Goal: Task Accomplishment & Management: Use online tool/utility

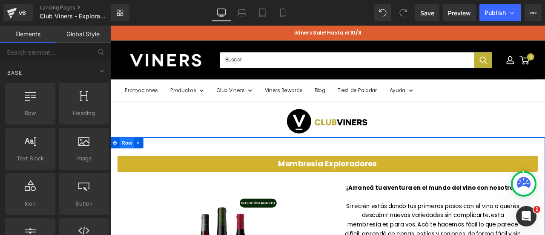
click at [130, 163] on span "Row" at bounding box center [129, 164] width 17 height 13
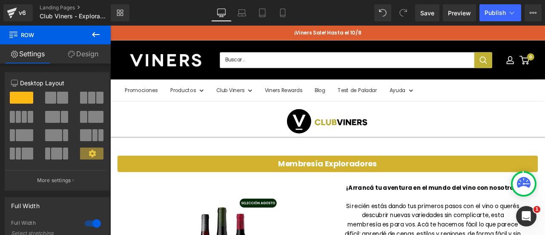
click at [94, 33] on icon at bounding box center [96, 34] width 8 height 5
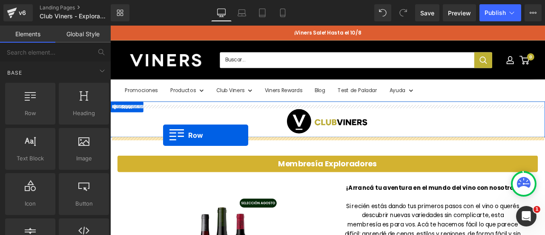
drag, startPoint x: 141, startPoint y: 121, endPoint x: 173, endPoint y: 156, distance: 47.3
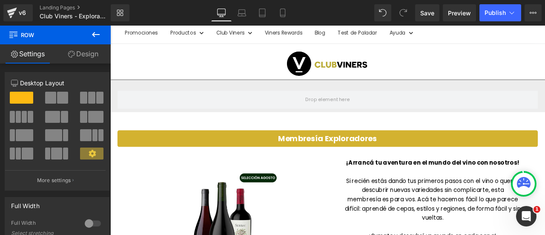
scroll to position [55, 0]
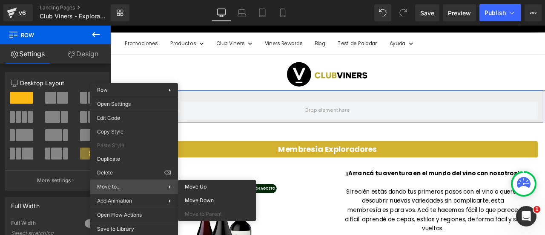
click at [137, 186] on span "Move to..." at bounding box center [133, 187] width 72 height 8
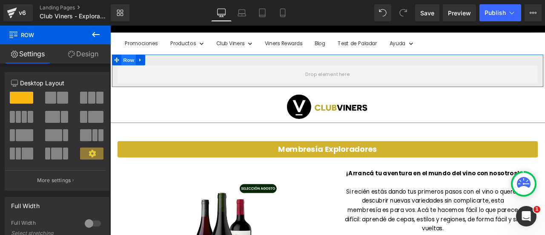
click at [129, 65] on span "Row" at bounding box center [132, 66] width 17 height 13
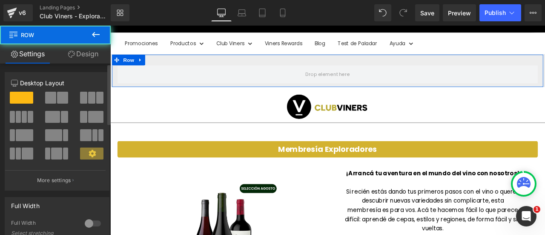
click at [89, 227] on div at bounding box center [93, 223] width 20 height 14
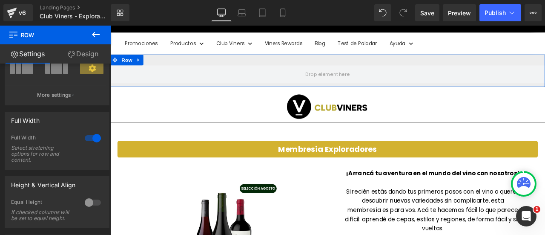
scroll to position [128, 0]
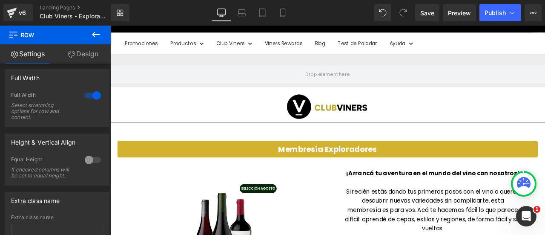
click at [84, 52] on link "Design" at bounding box center [82, 53] width 55 height 19
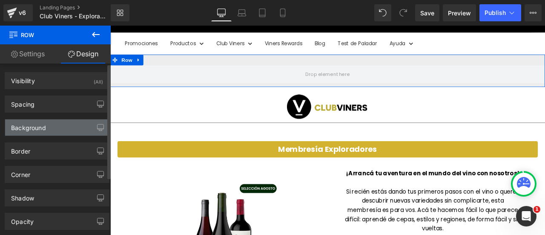
click at [35, 128] on div "Background" at bounding box center [28, 125] width 35 height 12
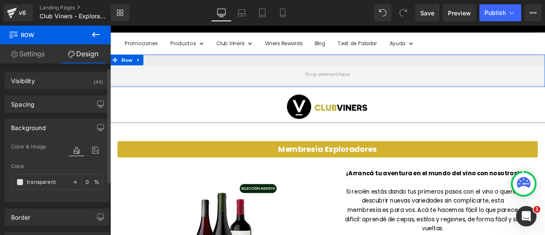
scroll to position [43, 0]
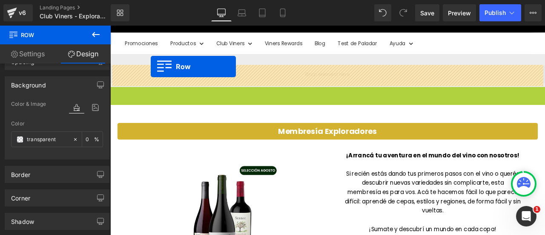
drag, startPoint x: 114, startPoint y: 105, endPoint x: 158, endPoint y: 74, distance: 54.1
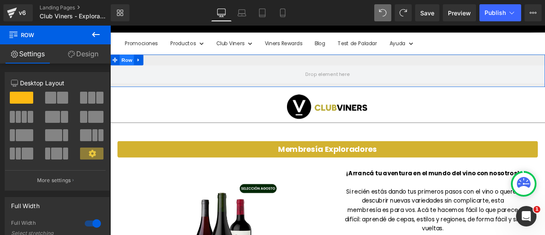
click at [129, 66] on span "Row" at bounding box center [129, 66] width 17 height 13
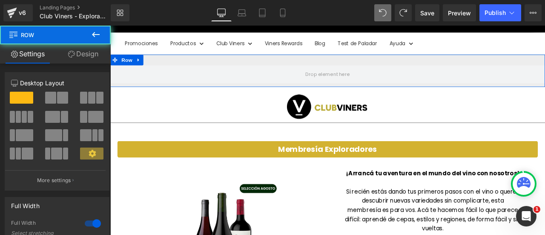
click at [83, 52] on link "Design" at bounding box center [82, 53] width 55 height 19
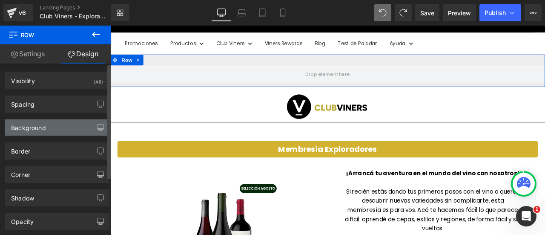
click at [46, 126] on div "Background" at bounding box center [57, 127] width 104 height 16
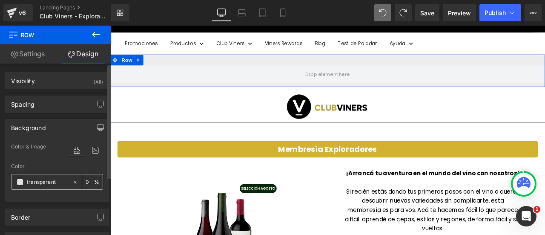
click at [52, 177] on input "transparent" at bounding box center [48, 181] width 42 height 9
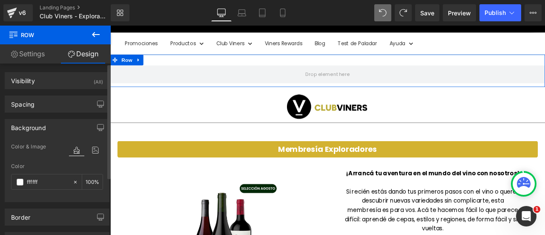
type input "ffffff"
click at [64, 196] on div at bounding box center [57, 197] width 92 height 6
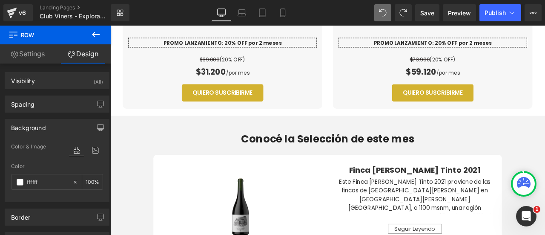
scroll to position [439, 0]
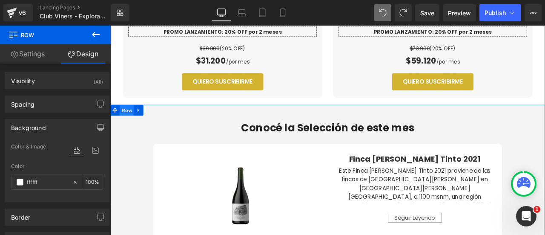
click at [133, 125] on span "Row" at bounding box center [129, 126] width 17 height 13
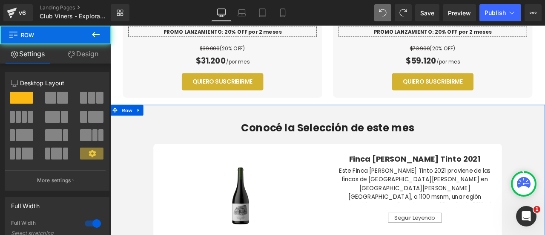
click at [85, 56] on link "Design" at bounding box center [82, 53] width 55 height 19
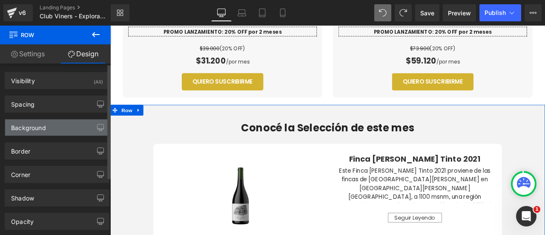
click at [34, 126] on div "Background" at bounding box center [28, 125] width 35 height 12
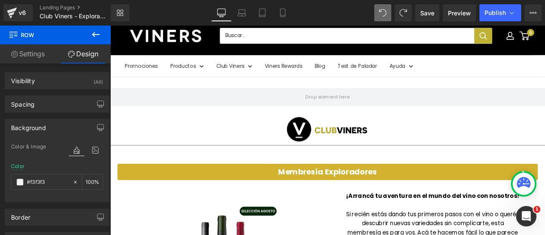
scroll to position [43, 0]
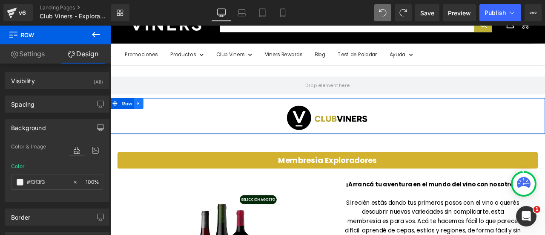
click at [138, 117] on link at bounding box center [143, 117] width 11 height 13
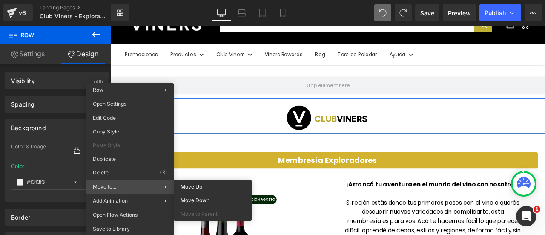
click at [130, 185] on span "Move to..." at bounding box center [129, 187] width 72 height 8
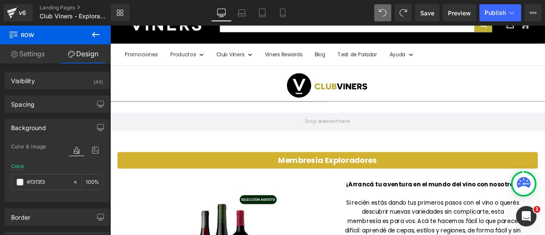
scroll to position [0, 0]
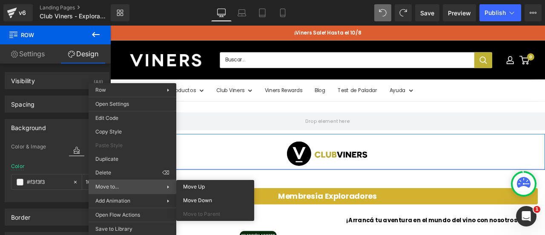
click at [132, 186] on span "Move to..." at bounding box center [131, 187] width 72 height 8
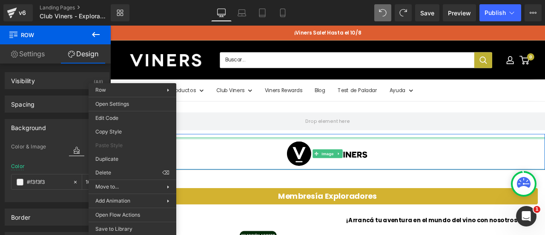
click at [257, 159] on div at bounding box center [368, 159] width 516 height 2
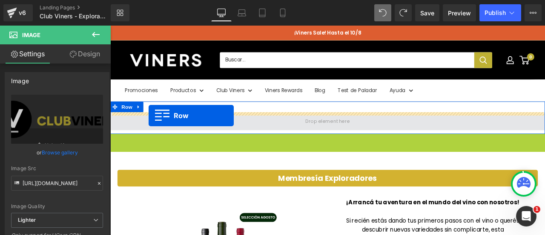
drag, startPoint x: 115, startPoint y: 159, endPoint x: 156, endPoint y: 132, distance: 49.2
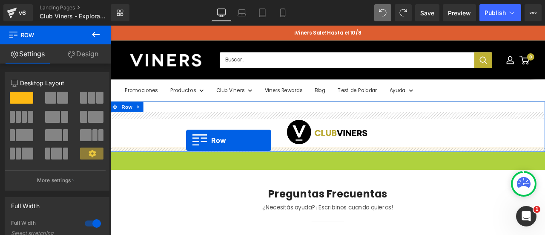
drag, startPoint x: 115, startPoint y: 182, endPoint x: 200, endPoint y: 161, distance: 88.0
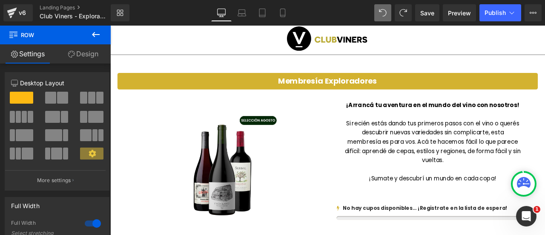
scroll to position [26, 0]
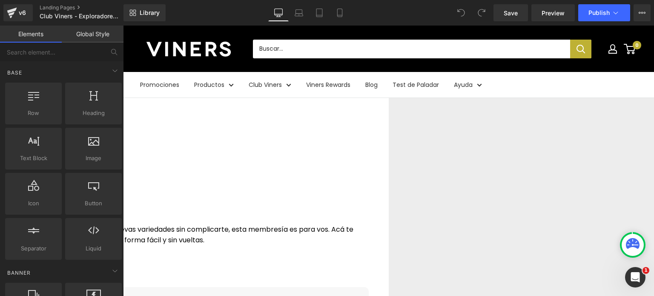
scroll to position [383, 0]
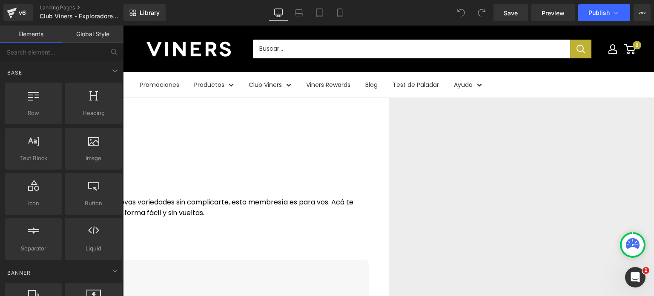
click at [123, 26] on icon at bounding box center [123, 26] width 0 height 0
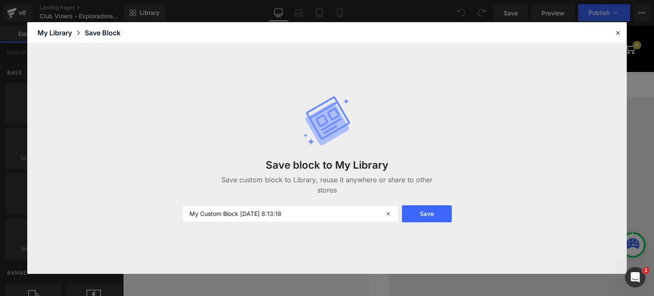
click at [288, 204] on div "Save block to My Library Save custom block to Library, reuse it anywhere or sha…" at bounding box center [327, 158] width 300 height 161
click at [286, 212] on input "My Custom Block 2025-08-14 8:13:18" at bounding box center [290, 213] width 216 height 17
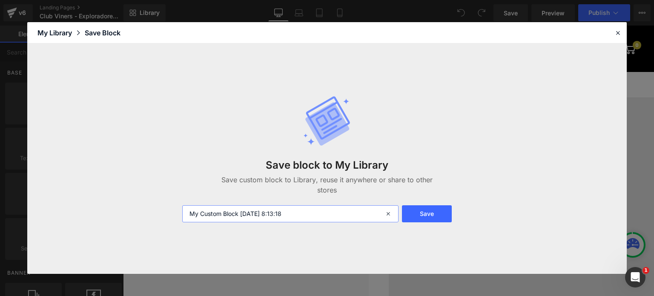
click at [286, 212] on input "My Custom Block 2025-08-14 8:13:18" at bounding box center [290, 213] width 216 height 17
type input "Boton Lista de Espera"
click at [432, 210] on button "Save" at bounding box center [427, 213] width 50 height 17
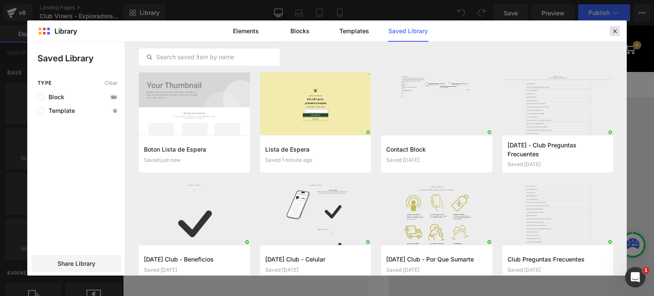
drag, startPoint x: 491, startPoint y: 6, endPoint x: 614, endPoint y: 31, distance: 125.6
click at [614, 31] on icon at bounding box center [615, 31] width 8 height 8
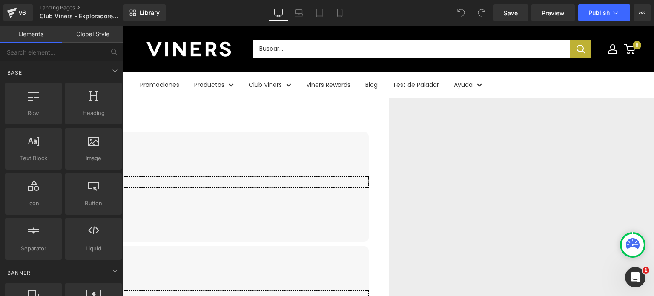
scroll to position [554, 0]
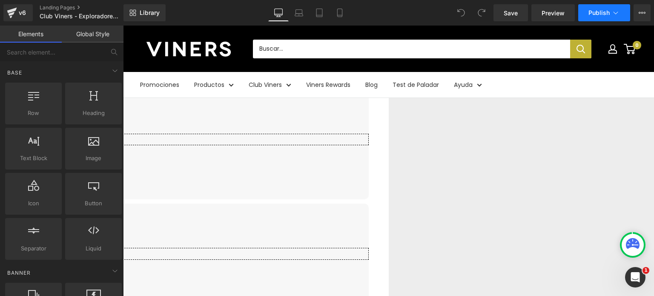
click at [591, 16] on button "Publish" at bounding box center [605, 12] width 52 height 17
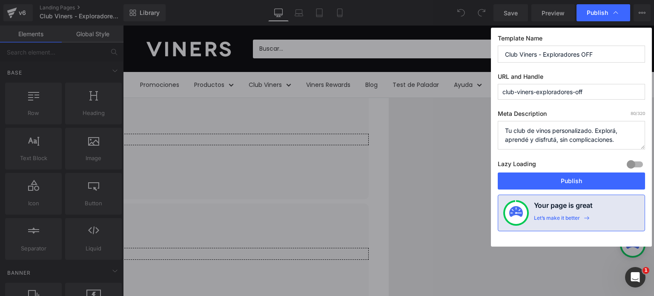
click at [534, 124] on textarea "Tu club de vinos personalizado. Explorá, aprendé y disfrutá, sin complicaciones." at bounding box center [571, 135] width 147 height 29
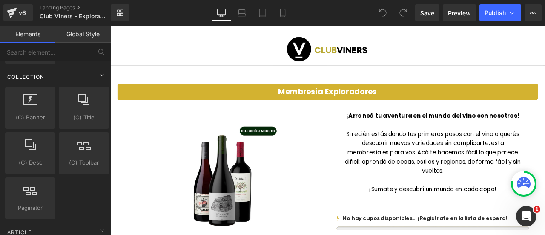
scroll to position [1559, 0]
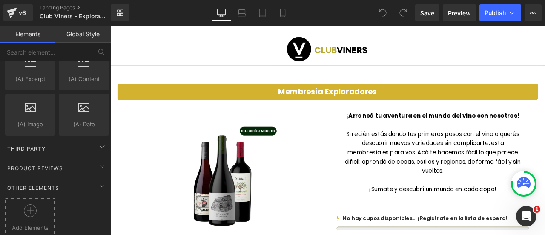
click at [39, 204] on div at bounding box center [30, 213] width 46 height 19
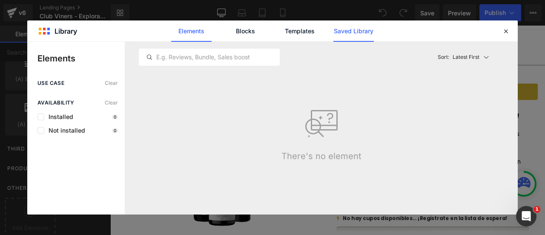
click at [354, 34] on link "Saved Library" at bounding box center [354, 30] width 40 height 21
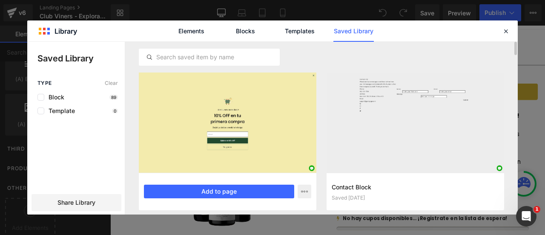
scroll to position [21, 0]
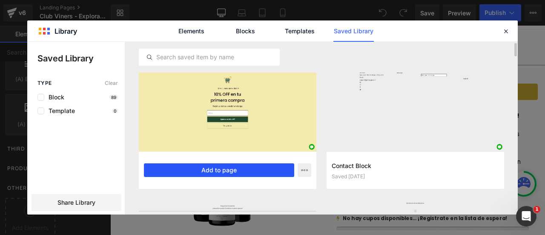
click at [224, 170] on button "Add to page" at bounding box center [219, 170] width 150 height 14
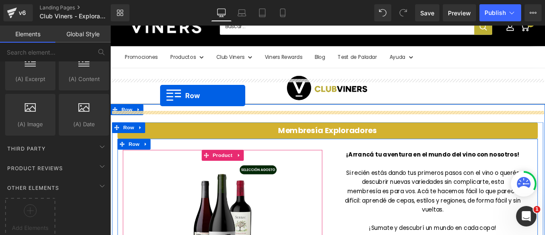
scroll to position [31, 0]
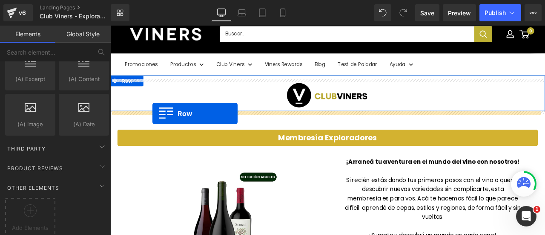
drag, startPoint x: 115, startPoint y: 75, endPoint x: 160, endPoint y: 130, distance: 71.1
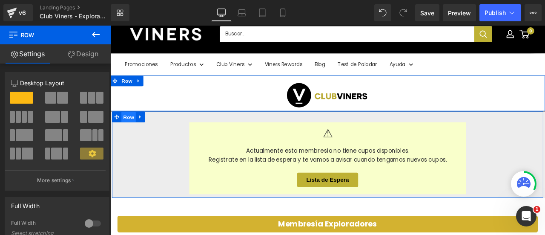
click at [124, 134] on span "Row" at bounding box center [132, 134] width 17 height 13
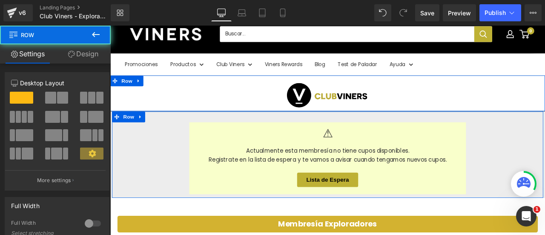
click at [88, 52] on link "Design" at bounding box center [82, 53] width 55 height 19
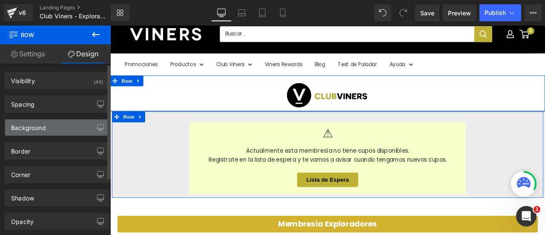
click at [35, 127] on div "Background" at bounding box center [28, 125] width 35 height 12
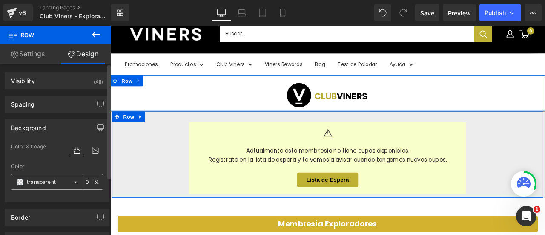
click at [55, 181] on input "text" at bounding box center [48, 181] width 42 height 9
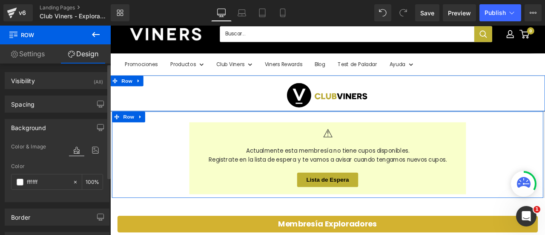
type input "ffffff"
click at [64, 196] on div at bounding box center [57, 197] width 92 height 6
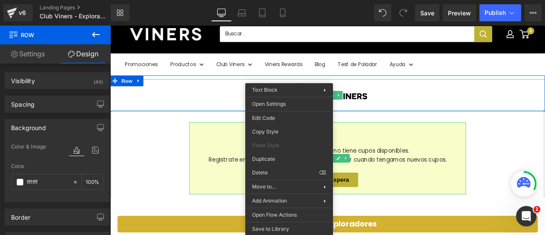
click at [545, 109] on link at bounding box center [368, 108] width 516 height 38
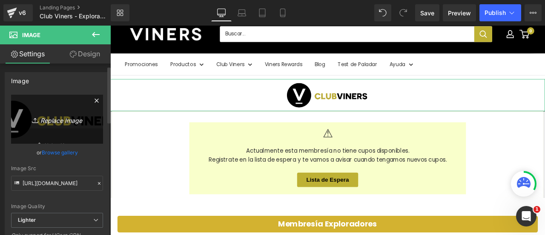
scroll to position [170, 0]
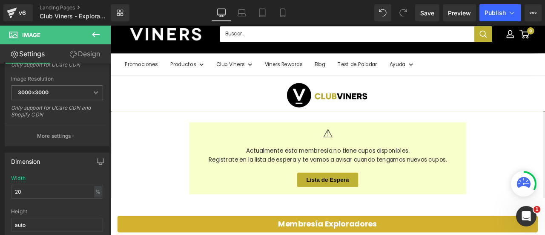
click at [95, 27] on button at bounding box center [96, 35] width 30 height 19
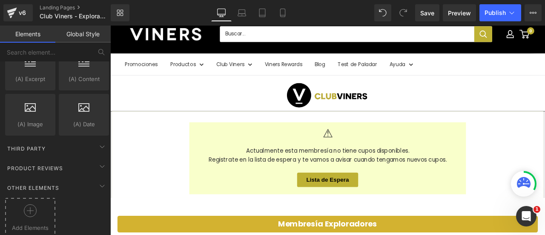
click at [34, 205] on circle at bounding box center [30, 211] width 12 height 12
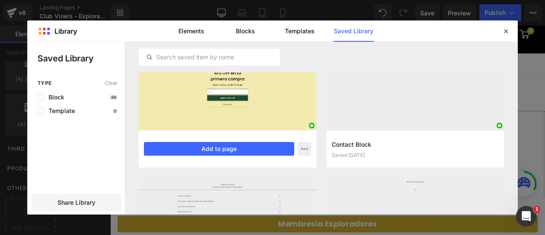
scroll to position [0, 0]
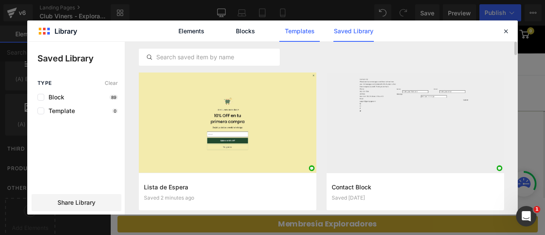
click at [0, 0] on link "Templates" at bounding box center [0, 0] width 0 height 0
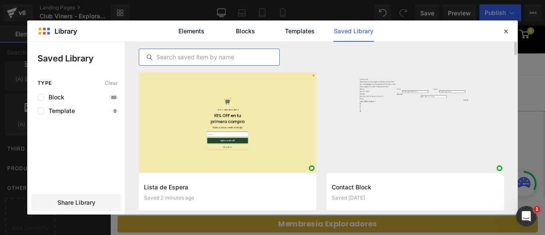
click at [218, 54] on input "text" at bounding box center [209, 57] width 140 height 10
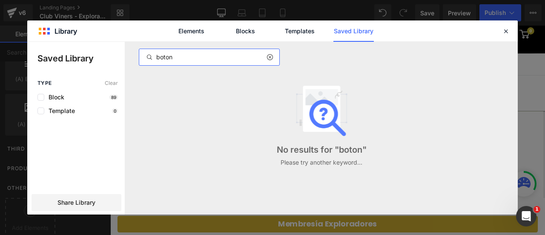
type input "boton"
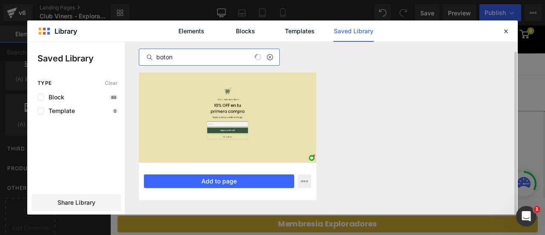
scroll to position [8, 0]
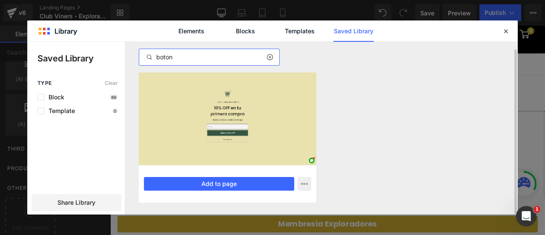
click at [225, 177] on button "Add to page" at bounding box center [219, 184] width 150 height 14
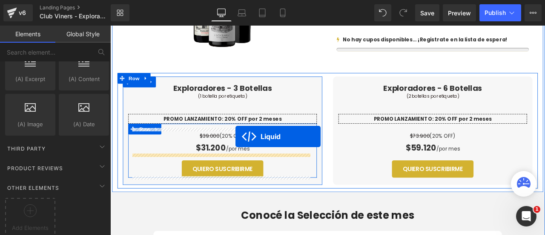
scroll to position [438, 0]
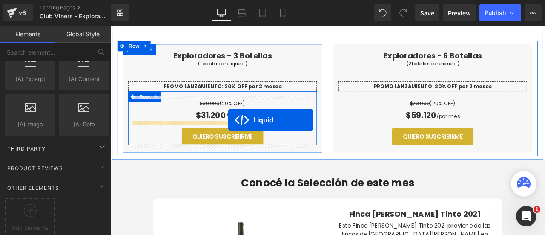
drag, startPoint x: 354, startPoint y: 80, endPoint x: 250, endPoint y: 137, distance: 118.2
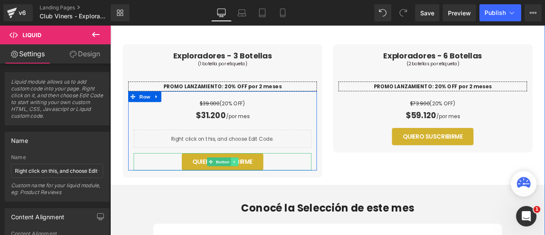
click at [257, 185] on link at bounding box center [257, 187] width 9 height 10
click at [260, 187] on icon at bounding box center [261, 186] width 5 height 5
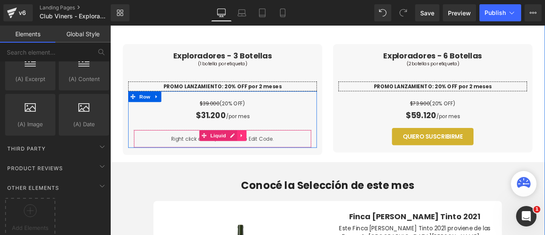
click at [263, 153] on icon at bounding box center [266, 156] width 6 height 6
click at [258, 156] on icon at bounding box center [261, 156] width 6 height 6
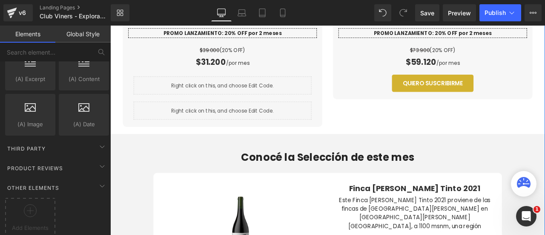
scroll to position [470, 0]
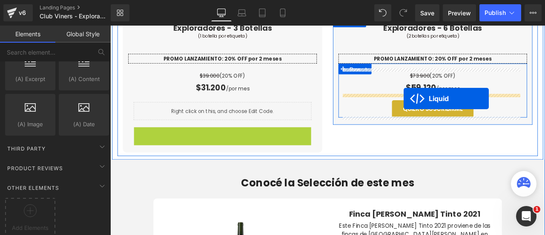
drag, startPoint x: 219, startPoint y: 152, endPoint x: 458, endPoint y: 112, distance: 242.9
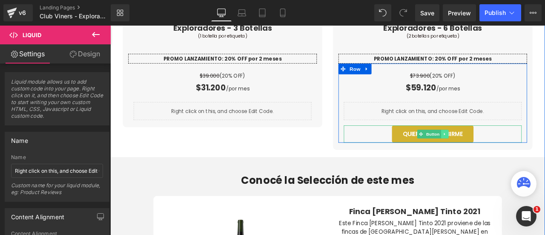
click at [504, 152] on icon at bounding box center [506, 154] width 5 height 5
click at [509, 154] on icon at bounding box center [511, 154] width 5 height 5
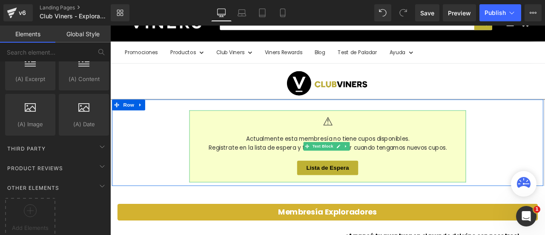
scroll to position [85, 0]
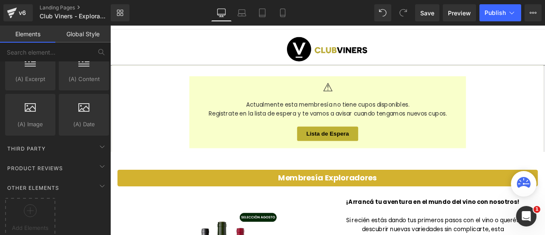
click at [223, 150] on div "Lista de Espera" at bounding box center [368, 153] width 311 height 17
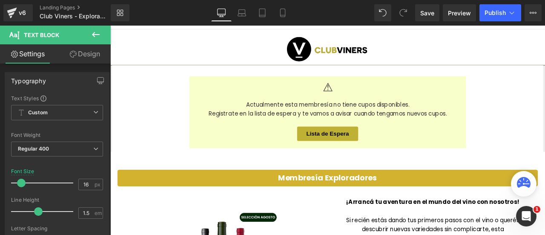
click at [91, 58] on link "Design" at bounding box center [84, 53] width 55 height 19
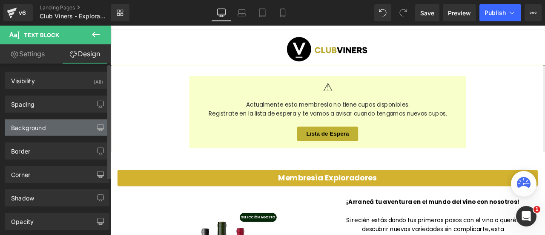
click at [32, 133] on div "Background" at bounding box center [57, 127] width 104 height 16
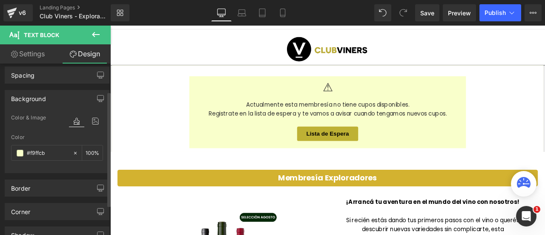
scroll to position [43, 0]
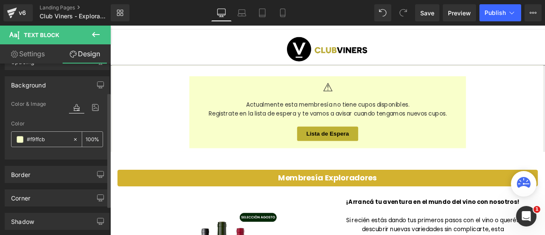
click at [39, 139] on input "#f9ffcb" at bounding box center [48, 139] width 42 height 9
click at [19, 138] on span at bounding box center [20, 139] width 7 height 7
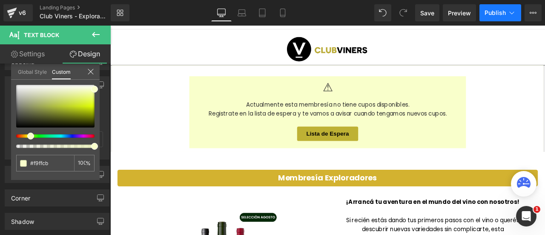
click at [506, 14] on span "Publish" at bounding box center [495, 12] width 21 height 7
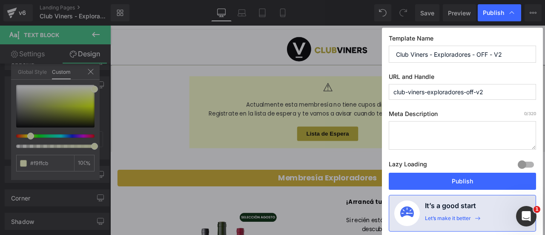
click at [470, 133] on textarea at bounding box center [462, 135] width 147 height 29
paste textarea "Tu club de vinos personalizado. Explorá, aprendé y disfrutá, sin complicaciones."
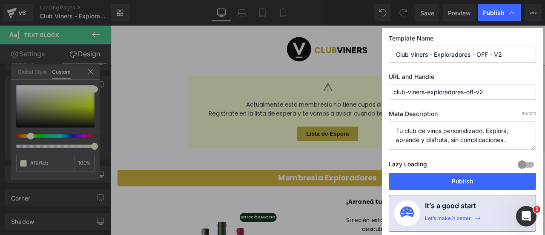
click at [397, 129] on textarea "Tu club de vinos personalizado. Explorá, aprendé y disfrutá, sin complicaciones." at bounding box center [462, 135] width 147 height 29
type textarea "Tu club de vinos personalizado. Explorá, aprendé y disfrutá, sin complicaciones."
drag, startPoint x: 490, startPoint y: 51, endPoint x: 545, endPoint y: 55, distance: 55.1
click at [545, 55] on div "Publish Template Name Club Viners - Exploradores - OFF - V2 URL and Handle club…" at bounding box center [272, 117] width 545 height 235
type input "Club Viners - Exploradores - OFF"
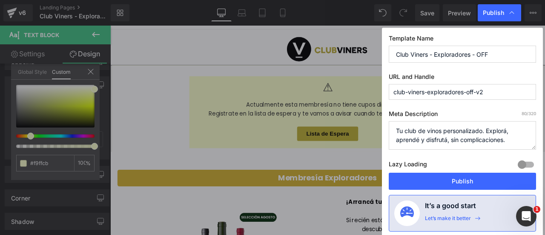
drag, startPoint x: 478, startPoint y: 92, endPoint x: 534, endPoint y: 91, distance: 55.8
click at [533, 92] on input "club-viners-exploradores-off-v2" at bounding box center [462, 92] width 147 height 16
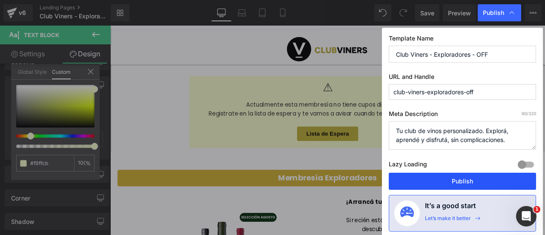
type input "club-viners-exploradores-off"
click at [475, 184] on button "Publish" at bounding box center [462, 181] width 147 height 17
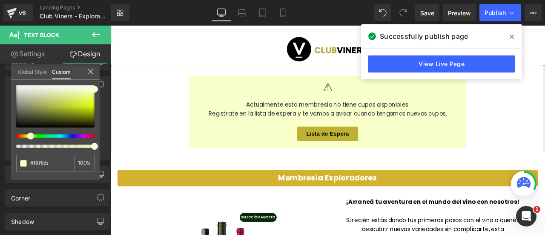
click at [514, 35] on icon at bounding box center [512, 37] width 4 height 4
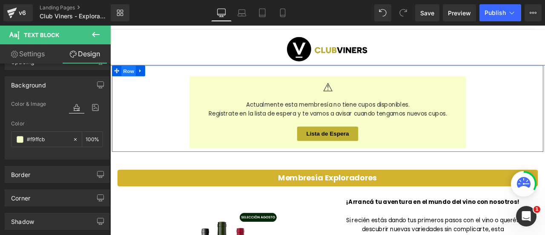
click at [129, 79] on span "Row" at bounding box center [132, 79] width 17 height 13
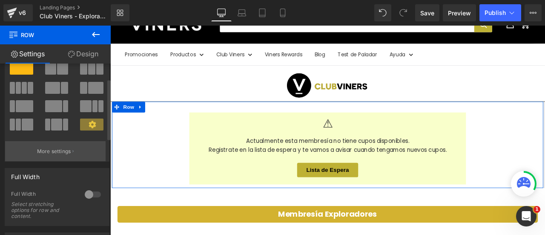
scroll to position [43, 0]
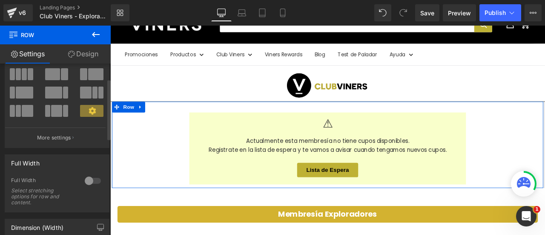
click at [92, 183] on div at bounding box center [93, 181] width 20 height 14
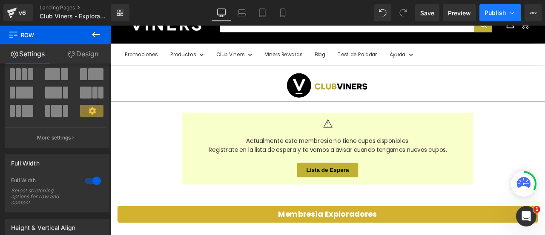
click at [506, 14] on button "Publish" at bounding box center [501, 12] width 42 height 17
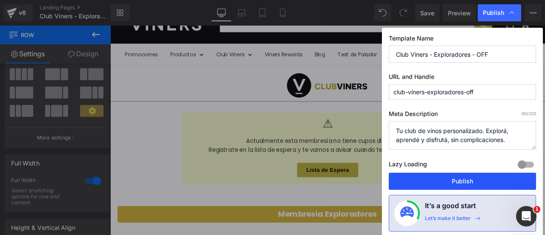
click at [465, 179] on button "Publish" at bounding box center [462, 181] width 147 height 17
